Goal: Task Accomplishment & Management: Manage account settings

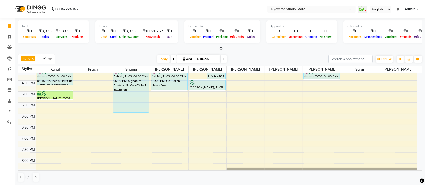
scroll to position [167, 0]
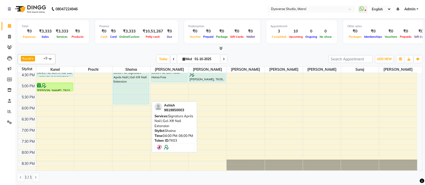
click at [132, 74] on div "Ashish, TK03, 04:00 PM-06:00 PM, Signature Aprés Nail | Gel-X® Nail Extension" at bounding box center [131, 83] width 36 height 44
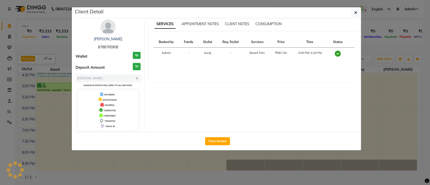
select select "7"
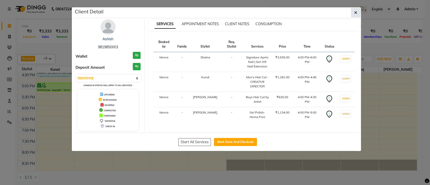
click at [355, 15] on span "button" at bounding box center [355, 12] width 3 height 5
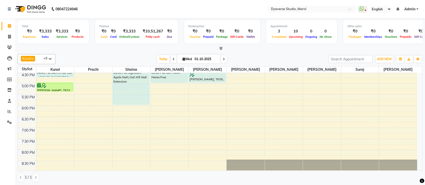
click at [189, 57] on span "Wed" at bounding box center [187, 59] width 12 height 4
select select "10"
select select "2025"
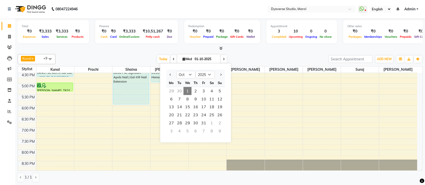
click at [189, 89] on span "1" at bounding box center [187, 91] width 8 height 8
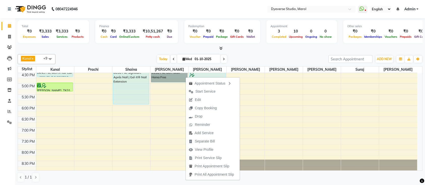
click at [165, 94] on div "9:00 AM 9:30 AM 10:00 AM 10:30 AM 11:00 AM 11:30 AM 12:00 PM 12:30 PM 1:00 PM 1…" at bounding box center [217, 39] width 399 height 266
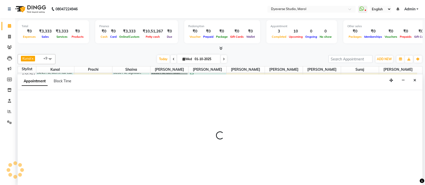
select select "48247"
select select "1050"
select select "tentative"
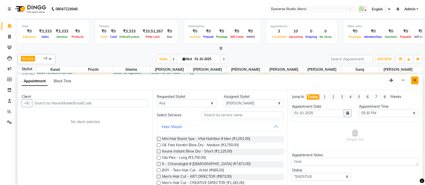
click at [411, 80] on button "Close" at bounding box center [414, 81] width 7 height 8
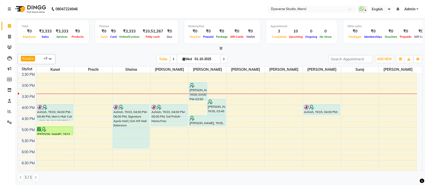
scroll to position [136, 0]
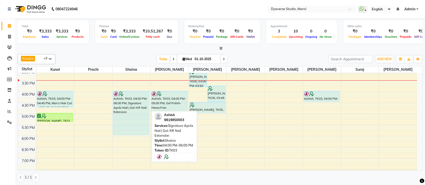
click at [126, 113] on div "Ashish, TK03, 04:00 PM-06:00 PM, Signature Aprés Nail | Gel-X® Nail Extension" at bounding box center [131, 113] width 36 height 44
select select "7"
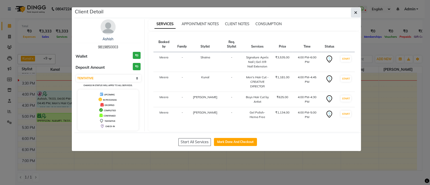
click at [357, 13] on icon "button" at bounding box center [355, 13] width 3 height 4
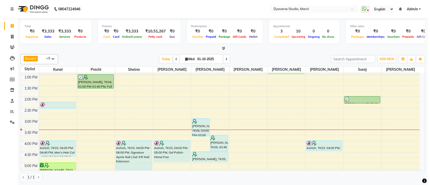
scroll to position [81, 0]
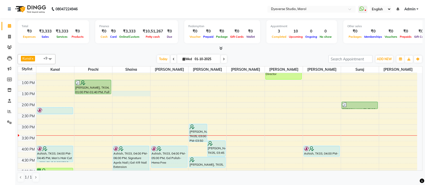
click at [139, 95] on div "9:00 AM 9:30 AM 10:00 AM 10:30 AM 11:00 AM 11:30 AM 12:00 PM 12:30 PM 1:00 PM 1…" at bounding box center [217, 125] width 399 height 266
select select "48845"
select select "tentative"
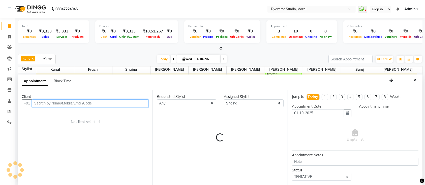
select select "810"
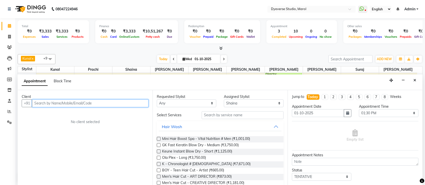
click at [125, 102] on input "text" at bounding box center [90, 103] width 116 height 8
type input "9981144824"
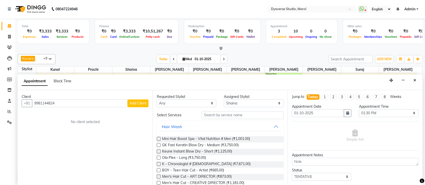
click at [143, 104] on span "Add Client" at bounding box center [137, 103] width 17 height 5
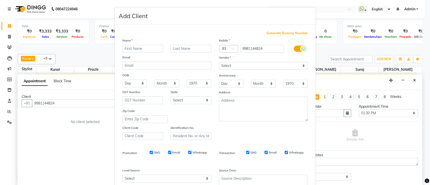
click at [134, 45] on input "text" at bounding box center [142, 49] width 41 height 8
type input "[PERSON_NAME]"
click at [194, 52] on input "text" at bounding box center [190, 49] width 41 height 8
type input "."
click at [270, 66] on select "Select [DEMOGRAPHIC_DATA] [DEMOGRAPHIC_DATA] Other Prefer Not To Say" at bounding box center [263, 66] width 89 height 8
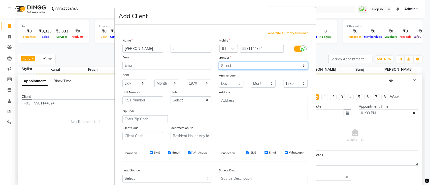
select select "[DEMOGRAPHIC_DATA]"
click at [219, 62] on select "Select [DEMOGRAPHIC_DATA] [DEMOGRAPHIC_DATA] Other Prefer Not To Say" at bounding box center [263, 66] width 89 height 8
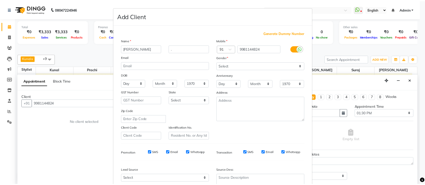
scroll to position [46, 0]
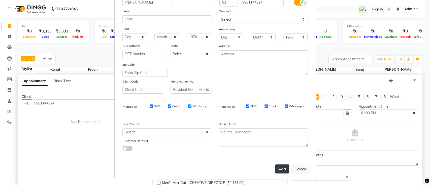
click at [282, 170] on button "Add" at bounding box center [282, 168] width 14 height 9
select select
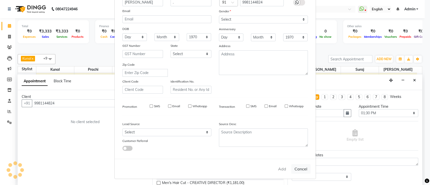
select select
checkbox input "false"
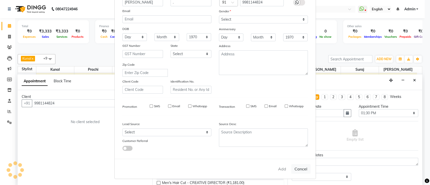
checkbox input "false"
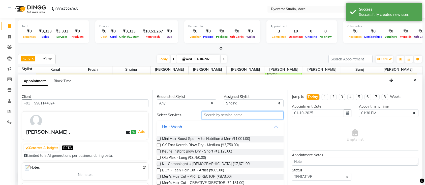
click at [231, 114] on input "text" at bounding box center [242, 115] width 82 height 8
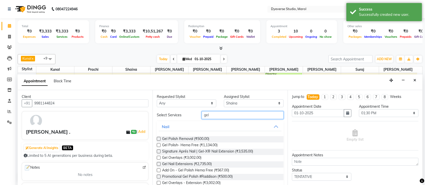
type input "gel"
click at [157, 152] on label at bounding box center [159, 152] width 4 height 4
click at [157, 152] on input "checkbox" at bounding box center [158, 151] width 3 height 3
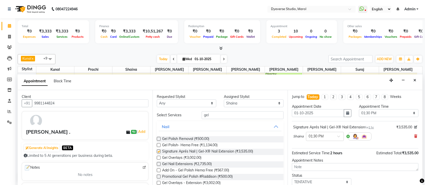
checkbox input "false"
click at [226, 112] on input "gel" at bounding box center [242, 115] width 82 height 8
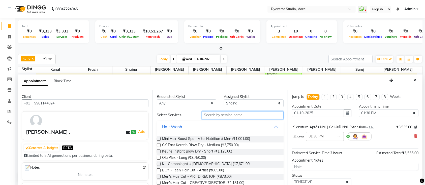
click at [226, 112] on input "text" at bounding box center [242, 115] width 82 height 8
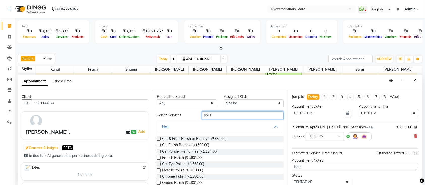
type input "polish"
click at [226, 116] on input "polish" at bounding box center [242, 115] width 82 height 8
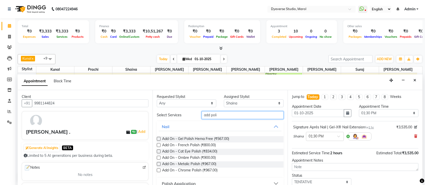
type input "add poli"
click at [159, 138] on label at bounding box center [159, 139] width 4 height 4
click at [159, 138] on input "checkbox" at bounding box center [158, 139] width 3 height 3
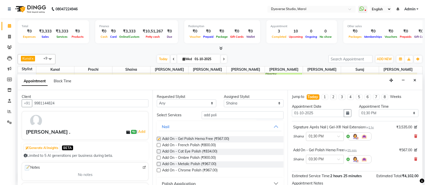
checkbox input "false"
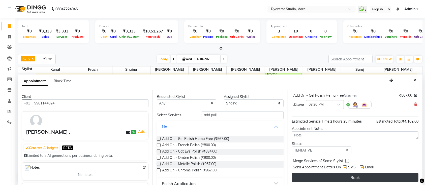
click at [355, 174] on button "Book" at bounding box center [355, 177] width 126 height 9
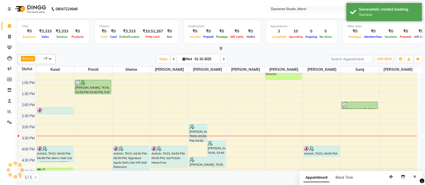
scroll to position [0, 0]
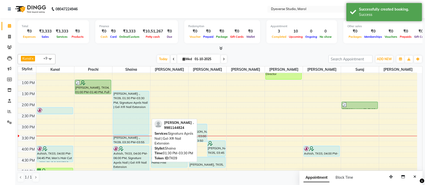
click at [131, 114] on div "[PERSON_NAME] ., TK09, 01:30 PM-03:30 PM, Signature Aprés Nail | Gel-X® Nail Ex…" at bounding box center [131, 112] width 36 height 43
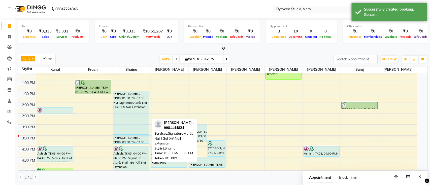
select select "7"
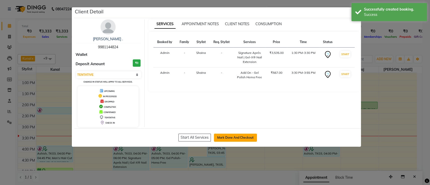
click at [220, 136] on button "Mark Done And Checkout" at bounding box center [235, 138] width 43 height 8
select select "6368"
select select "service"
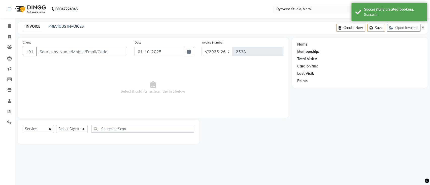
type input "9981144824"
select select "48845"
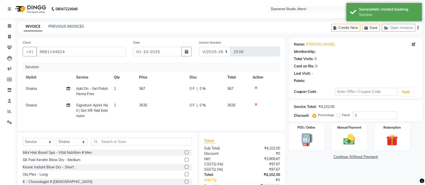
select select "1: Object"
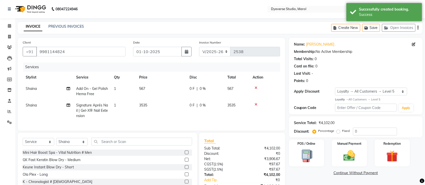
scroll to position [34, 0]
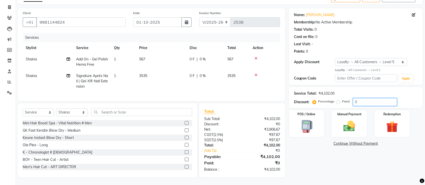
click at [363, 98] on input "0" at bounding box center [375, 102] width 44 height 8
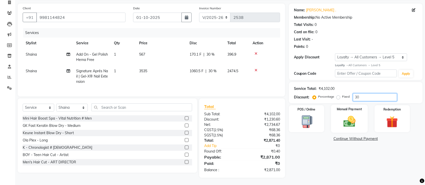
type input "30"
click at [356, 120] on img at bounding box center [349, 122] width 20 height 14
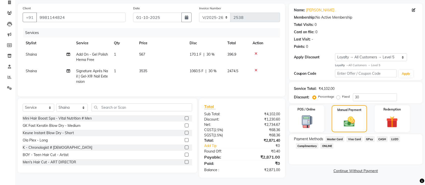
click at [368, 139] on span "GPay" at bounding box center [369, 139] width 10 height 6
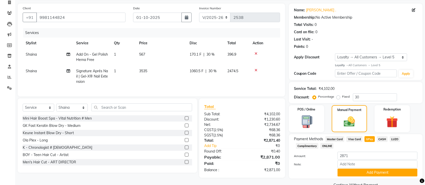
scroll to position [45, 0]
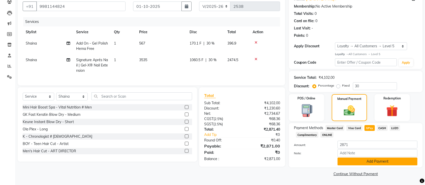
click at [404, 160] on button "Add Payment" at bounding box center [377, 162] width 80 height 8
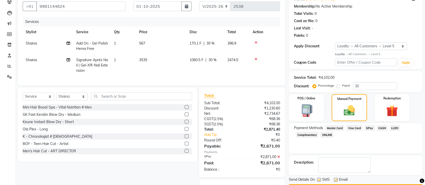
scroll to position [75, 0]
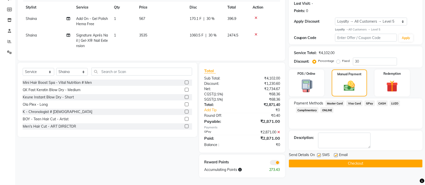
click at [373, 160] on button "Checkout" at bounding box center [355, 164] width 133 height 8
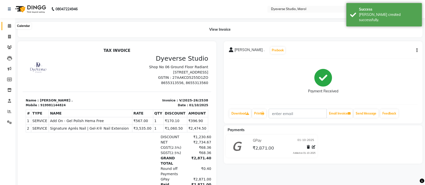
click at [8, 27] on icon at bounding box center [9, 26] width 3 height 4
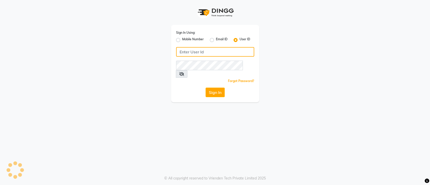
type input "dyeverse"
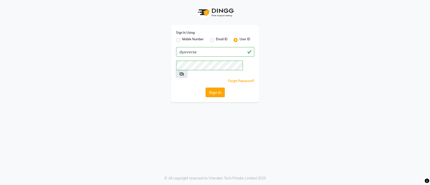
drag, startPoint x: 8, startPoint y: 27, endPoint x: 209, endPoint y: 87, distance: 209.9
click at [209, 88] on button "Sign In" at bounding box center [214, 93] width 19 height 10
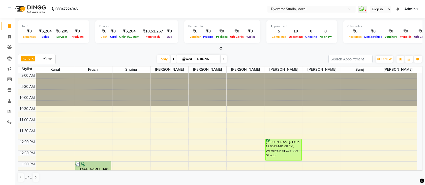
click at [419, 10] on ul "WhatsApp Status ✕ Status: Disconnected Most Recent Message: [DATE] 04:15 PM Rec…" at bounding box center [389, 9] width 63 height 7
click at [412, 9] on span "Admin" at bounding box center [409, 9] width 11 height 5
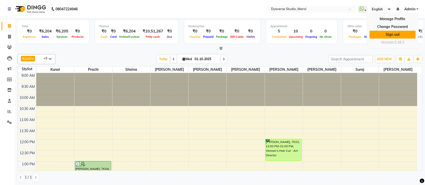
click at [396, 32] on link "Sign out" at bounding box center [392, 35] width 46 height 8
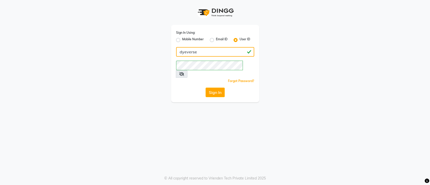
drag, startPoint x: 199, startPoint y: 53, endPoint x: 93, endPoint y: 59, distance: 106.9
click at [93, 59] on div "Sign In Using: Mobile Number Email ID User ID dyeverse Remember me Forgot Passw…" at bounding box center [215, 51] width 287 height 102
type input "8655313560"
drag, startPoint x: 214, startPoint y: 80, endPoint x: 214, endPoint y: 84, distance: 3.5
click at [214, 82] on div "Sign In Using: Mobile Number Email ID User ID 8655313560 Remember me Forgot Pas…" at bounding box center [215, 63] width 88 height 77
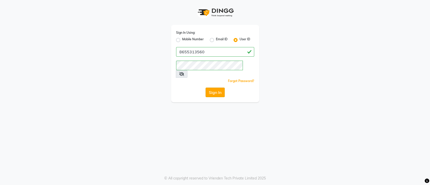
click at [214, 88] on button "Sign In" at bounding box center [214, 93] width 19 height 10
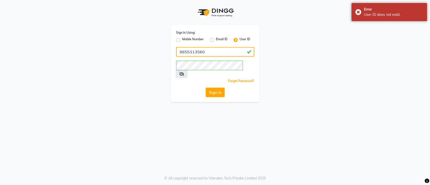
drag, startPoint x: 211, startPoint y: 52, endPoint x: 78, endPoint y: 57, distance: 133.1
click at [78, 57] on div "Sign In Using: Mobile Number Email ID User ID 8655313560 Remember me Forgot Pas…" at bounding box center [215, 51] width 287 height 102
click at [182, 41] on label "Mobile Number" at bounding box center [193, 40] width 22 height 6
click at [182, 40] on input "Mobile Number" at bounding box center [183, 38] width 3 height 3
radio input "true"
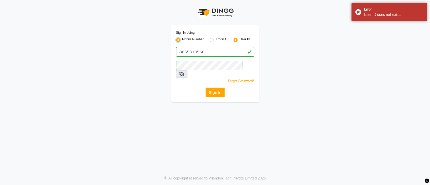
radio input "false"
click at [217, 89] on button "Sign In" at bounding box center [214, 93] width 19 height 10
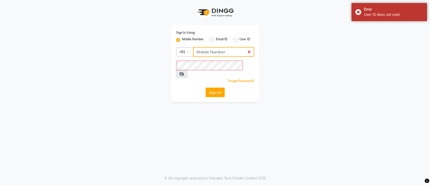
click at [223, 53] on input "Username" at bounding box center [223, 52] width 61 height 10
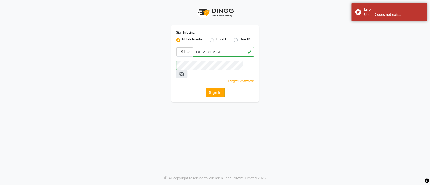
click at [216, 88] on button "Sign In" at bounding box center [214, 93] width 19 height 10
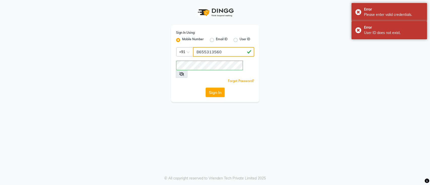
click at [223, 51] on input "8655313560" at bounding box center [223, 52] width 61 height 10
click at [224, 51] on input "8655313560" at bounding box center [223, 52] width 61 height 10
drag, startPoint x: 224, startPoint y: 51, endPoint x: 150, endPoint y: 58, distance: 73.9
click at [150, 58] on div "Sign In Using: Mobile Number Email ID User ID Country Code × [PHONE_NUMBER] Rem…" at bounding box center [215, 51] width 287 height 102
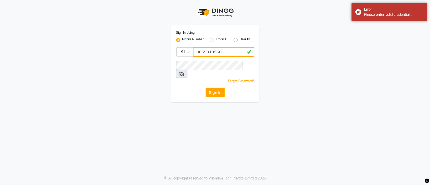
type input "9769017141"
click at [212, 88] on button "Sign In" at bounding box center [214, 93] width 19 height 10
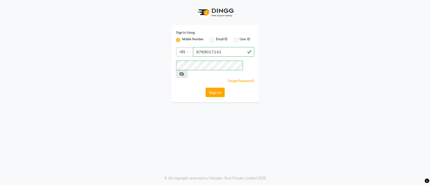
click at [182, 40] on label "Mobile Number" at bounding box center [193, 40] width 22 height 6
click at [182, 40] on input "Mobile Number" at bounding box center [183, 38] width 3 height 3
click at [204, 50] on input "Username" at bounding box center [223, 52] width 61 height 10
click at [184, 72] on icon at bounding box center [181, 74] width 5 height 4
click at [213, 88] on button "Sign In" at bounding box center [214, 93] width 19 height 10
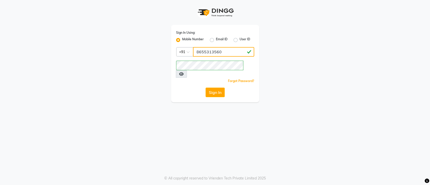
click at [230, 48] on input "8655313560" at bounding box center [223, 52] width 61 height 10
click at [214, 88] on button "Sign In" at bounding box center [214, 93] width 19 height 10
drag, startPoint x: 230, startPoint y: 54, endPoint x: 149, endPoint y: 44, distance: 81.6
click at [149, 44] on div "Sign In Using: Mobile Number Email ID User ID Country Code × [PHONE_NUMBER] Rem…" at bounding box center [215, 51] width 287 height 102
type input "9022420717"
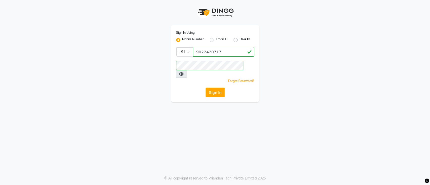
click at [184, 72] on icon at bounding box center [181, 74] width 5 height 4
click at [331, 68] on div "Sign In Using: Mobile Number Email ID User ID Country Code × [PHONE_NUMBER] Rem…" at bounding box center [215, 51] width 287 height 102
click at [211, 88] on button "Sign In" at bounding box center [214, 93] width 19 height 10
